Goal: Task Accomplishment & Management: Use online tool/utility

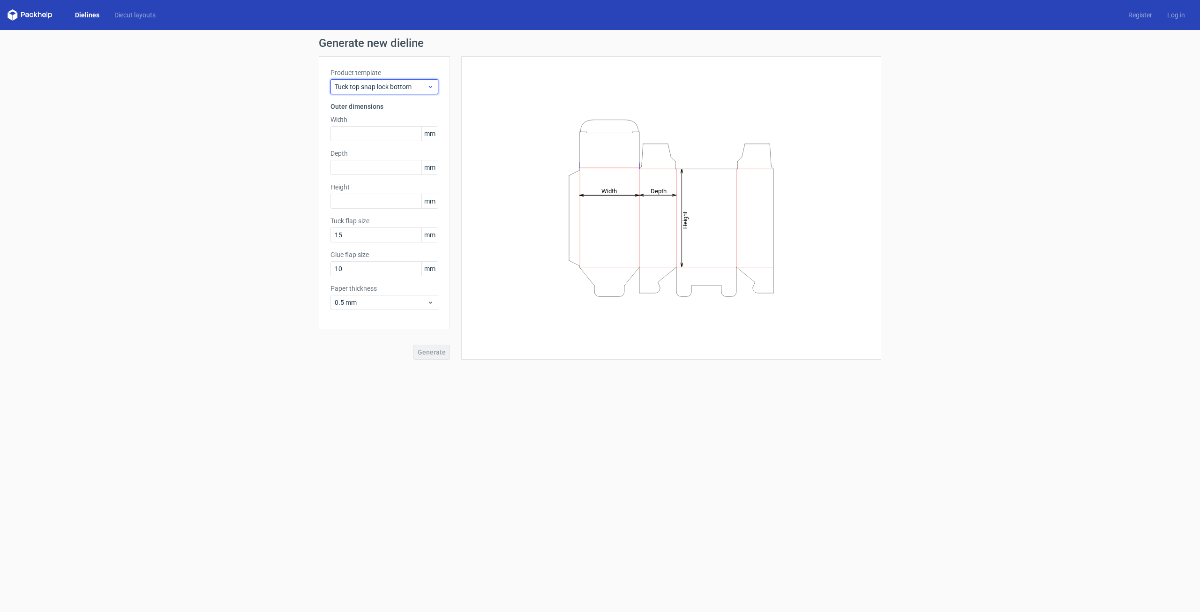
click at [367, 92] on div "Tuck top snap lock bottom" at bounding box center [384, 86] width 108 height 15
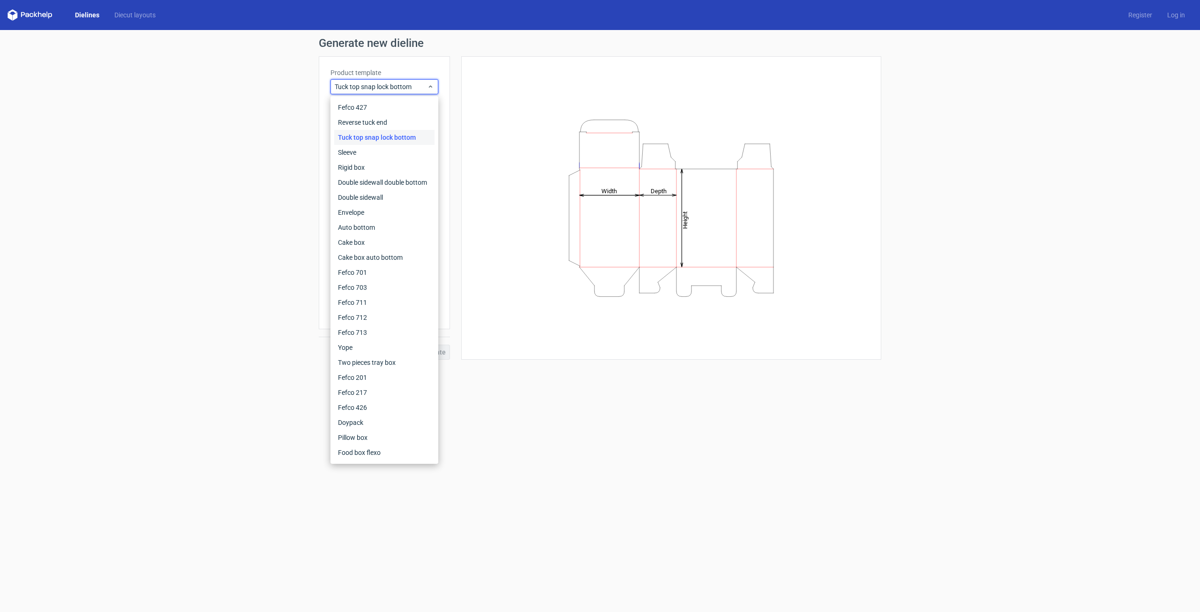
click at [270, 126] on div "Generate new dieline Product template Tuck top snap lock bottom Outer dimension…" at bounding box center [600, 198] width 1200 height 337
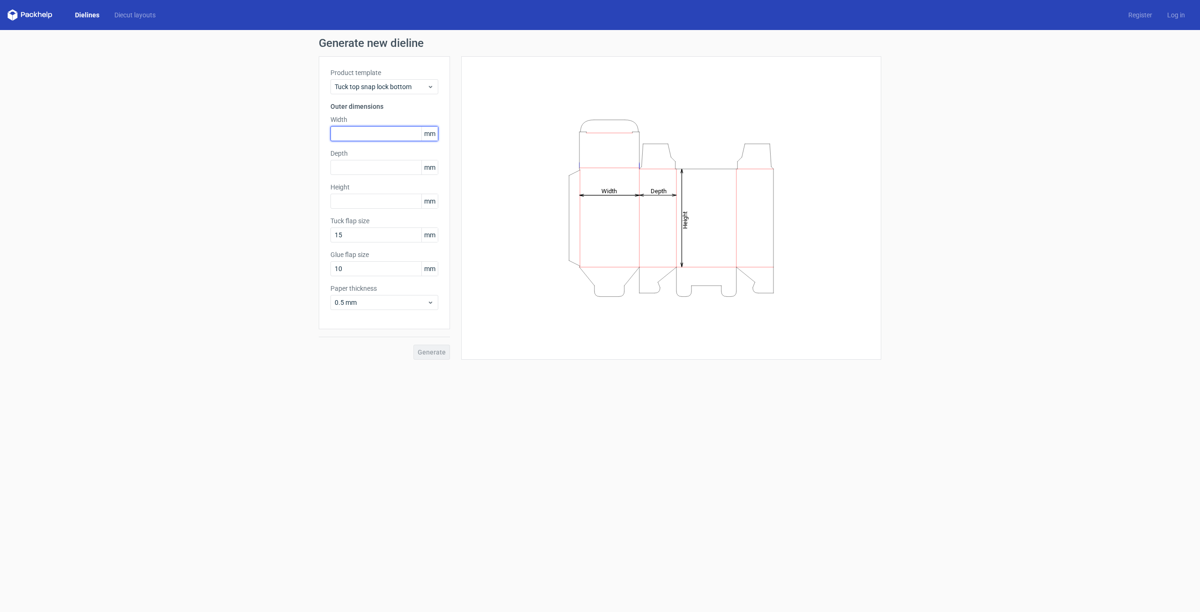
click at [353, 140] on input "text" at bounding box center [384, 133] width 108 height 15
type input "100"
click at [358, 166] on input "text" at bounding box center [384, 167] width 108 height 15
type input "12"
click at [370, 204] on div "Height mm" at bounding box center [384, 195] width 108 height 26
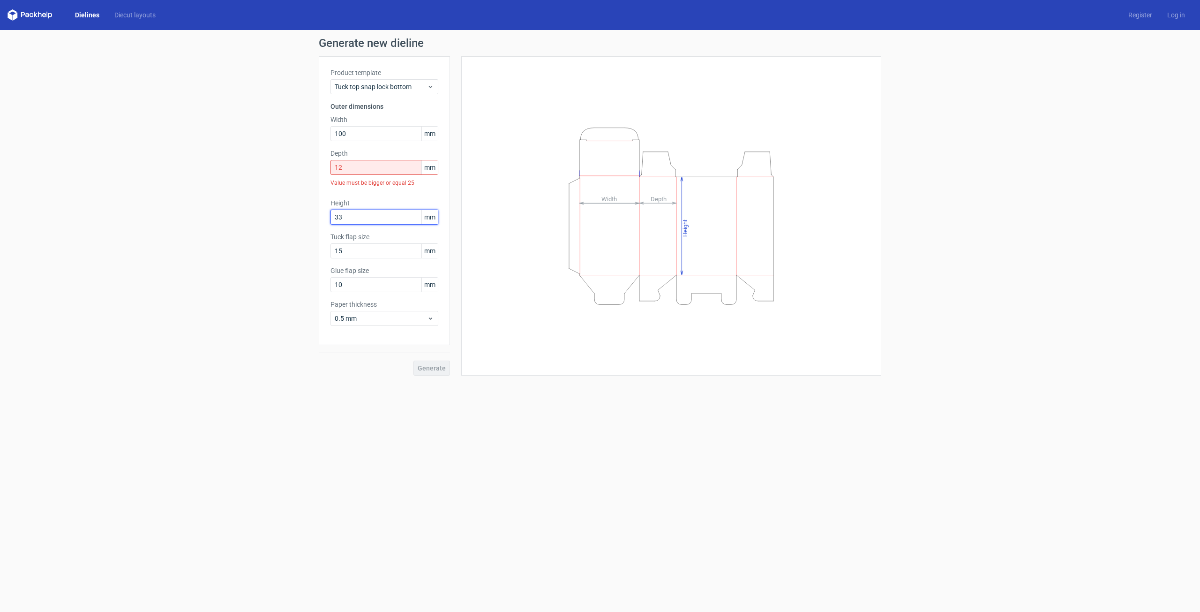
type input "33"
click at [356, 170] on input "12" at bounding box center [384, 167] width 108 height 15
type input "122"
click at [441, 352] on span "Generate" at bounding box center [432, 352] width 28 height 7
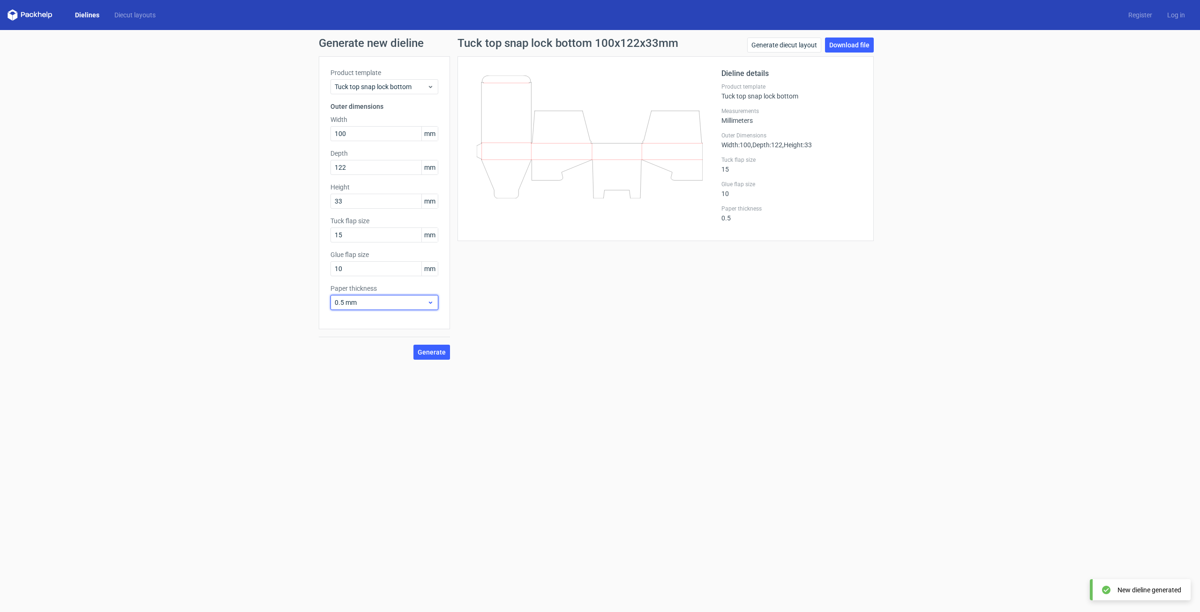
click at [372, 301] on span "0.5 mm" at bounding box center [381, 302] width 92 height 9
click at [380, 398] on div "4 mm" at bounding box center [384, 397] width 100 height 15
click at [365, 304] on span "4 mm" at bounding box center [381, 302] width 92 height 9
drag, startPoint x: 737, startPoint y: 274, endPoint x: 747, endPoint y: 269, distance: 10.9
click at [739, 276] on div "Tuck top snap lock bottom 100x122x33mm Generate diecut layout Download file Die…" at bounding box center [665, 199] width 431 height 322
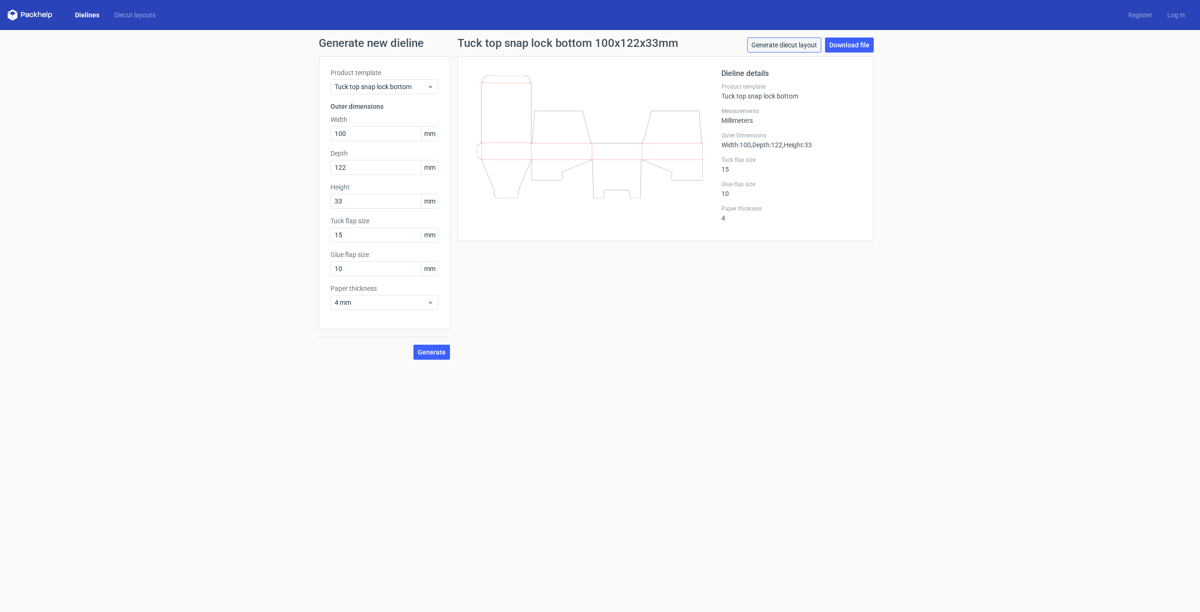
click at [792, 52] on link "Generate diecut layout" at bounding box center [784, 45] width 74 height 15
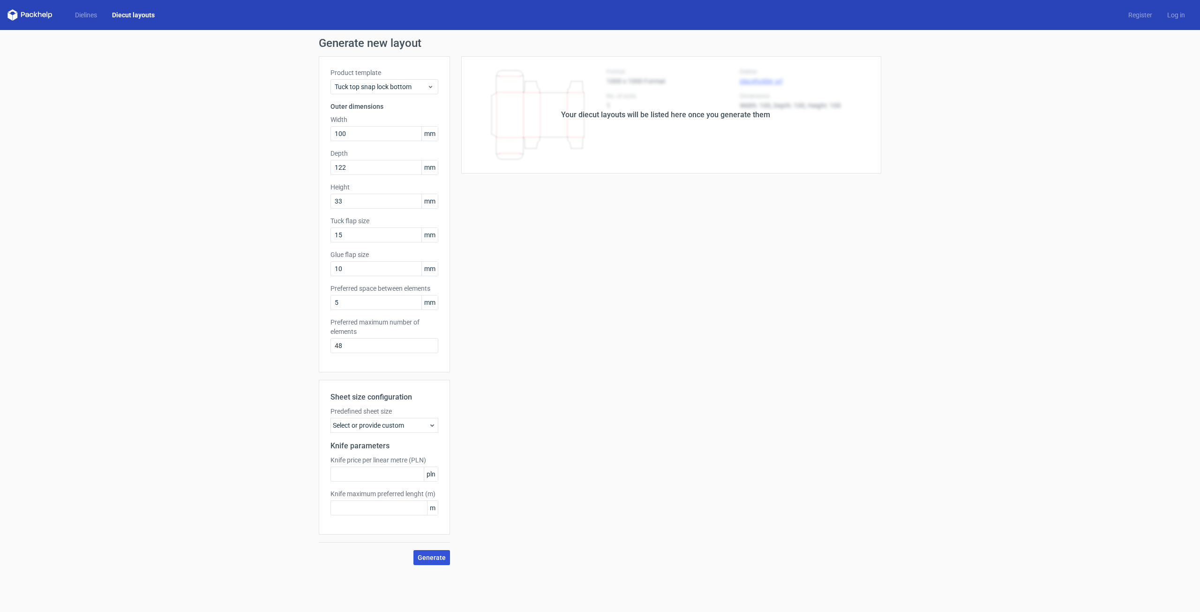
click at [433, 558] on span "Generate" at bounding box center [432, 557] width 28 height 7
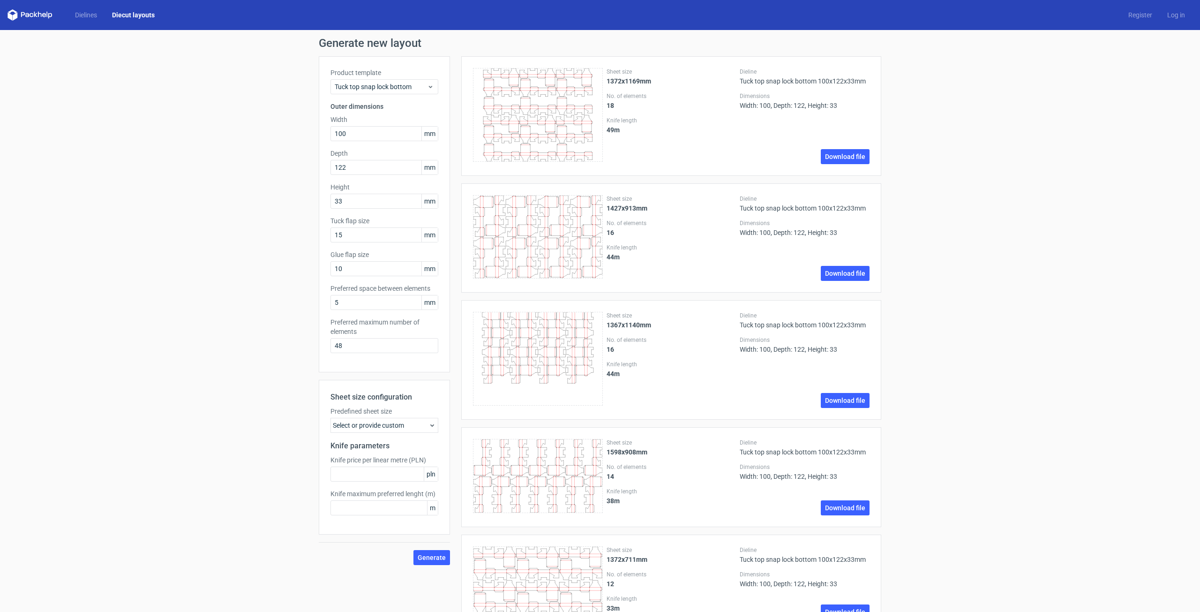
click at [358, 427] on div "Select or provide custom" at bounding box center [384, 425] width 108 height 15
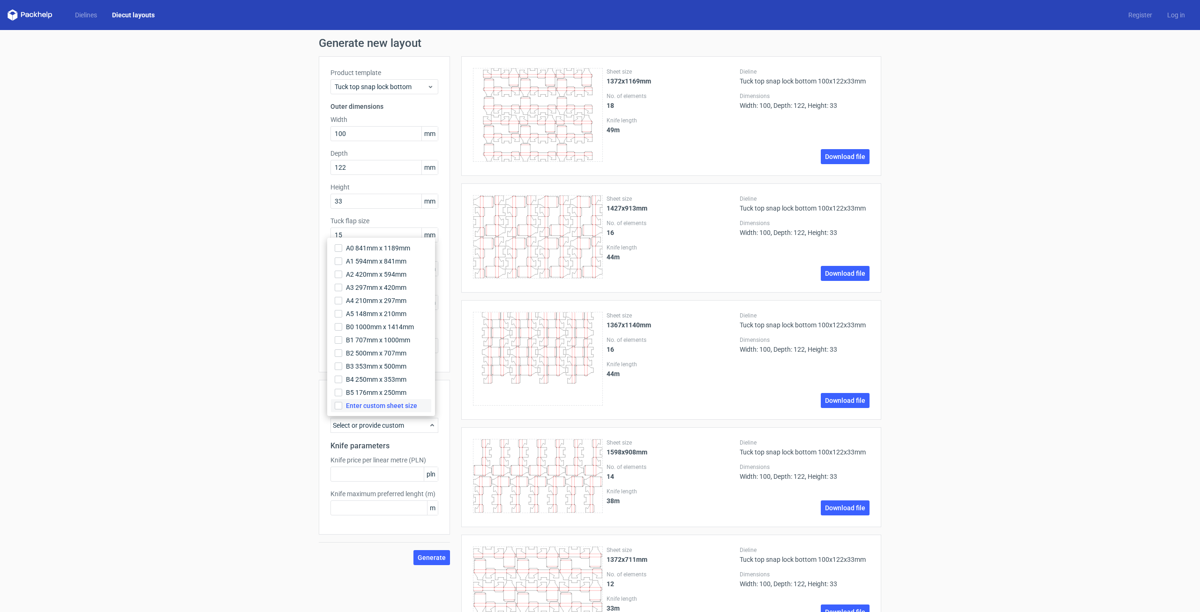
click at [359, 402] on span "Enter custom sheet size" at bounding box center [381, 405] width 71 height 9
click at [342, 402] on input "Enter custom sheet size" at bounding box center [339, 406] width 8 height 8
click at [362, 462] on input "text" at bounding box center [384, 458] width 108 height 15
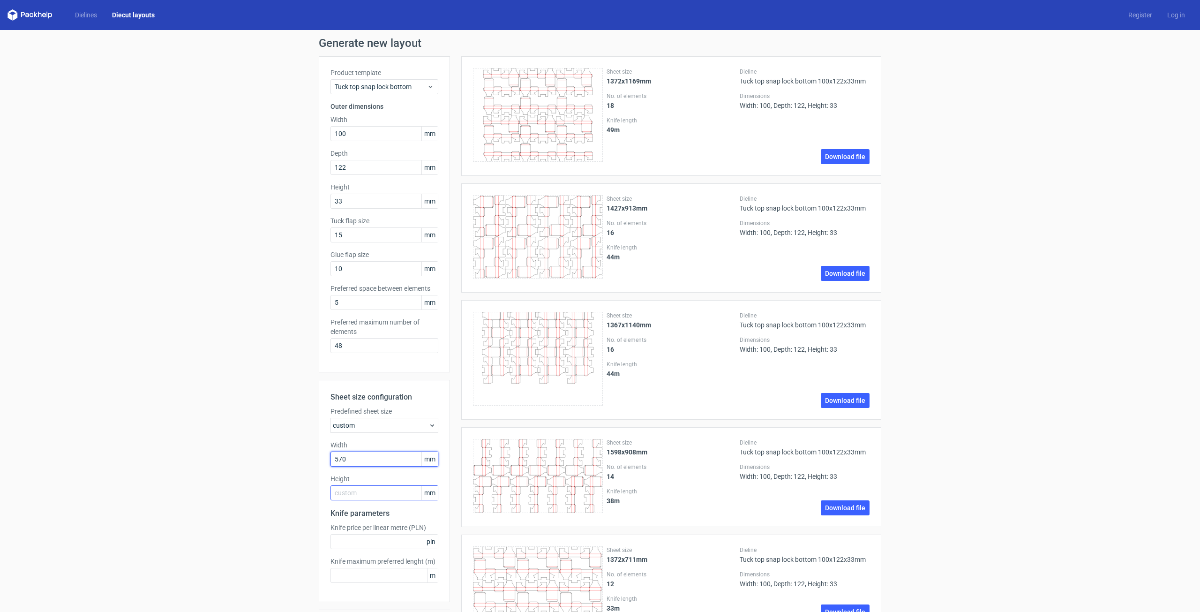
type input "570"
click at [369, 495] on input "text" at bounding box center [384, 492] width 108 height 15
type input "570"
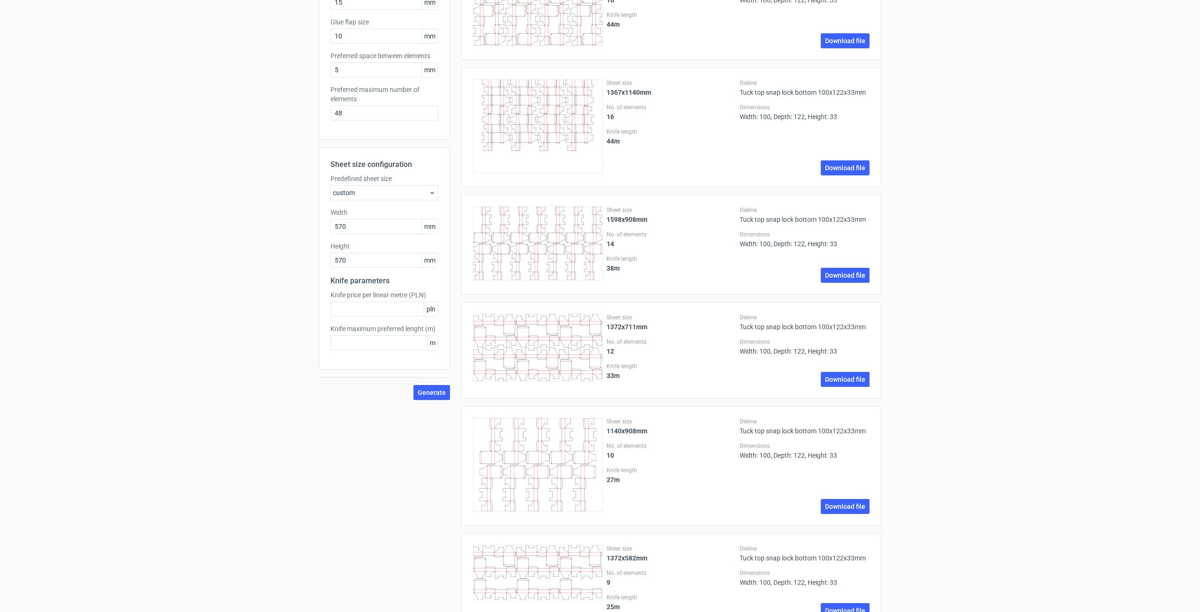
scroll to position [234, 0]
click at [419, 390] on span "Generate" at bounding box center [432, 390] width 28 height 7
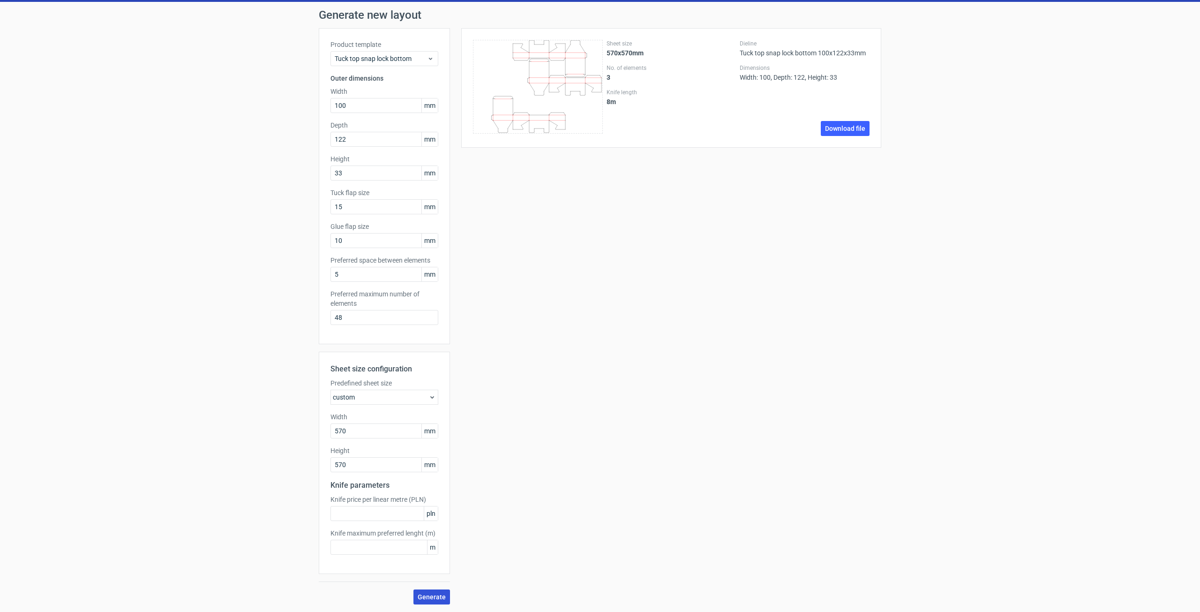
scroll to position [0, 0]
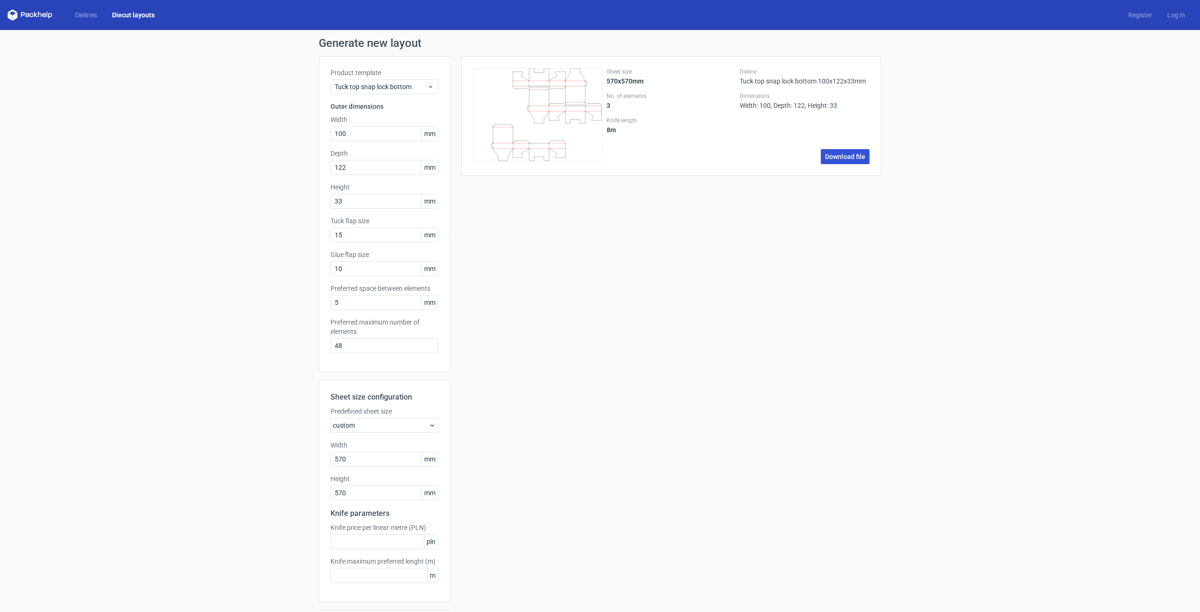
click at [830, 157] on link "Download file" at bounding box center [845, 156] width 49 height 15
click at [398, 206] on input "33" at bounding box center [384, 201] width 108 height 15
